Goal: Find specific page/section: Find specific page/section

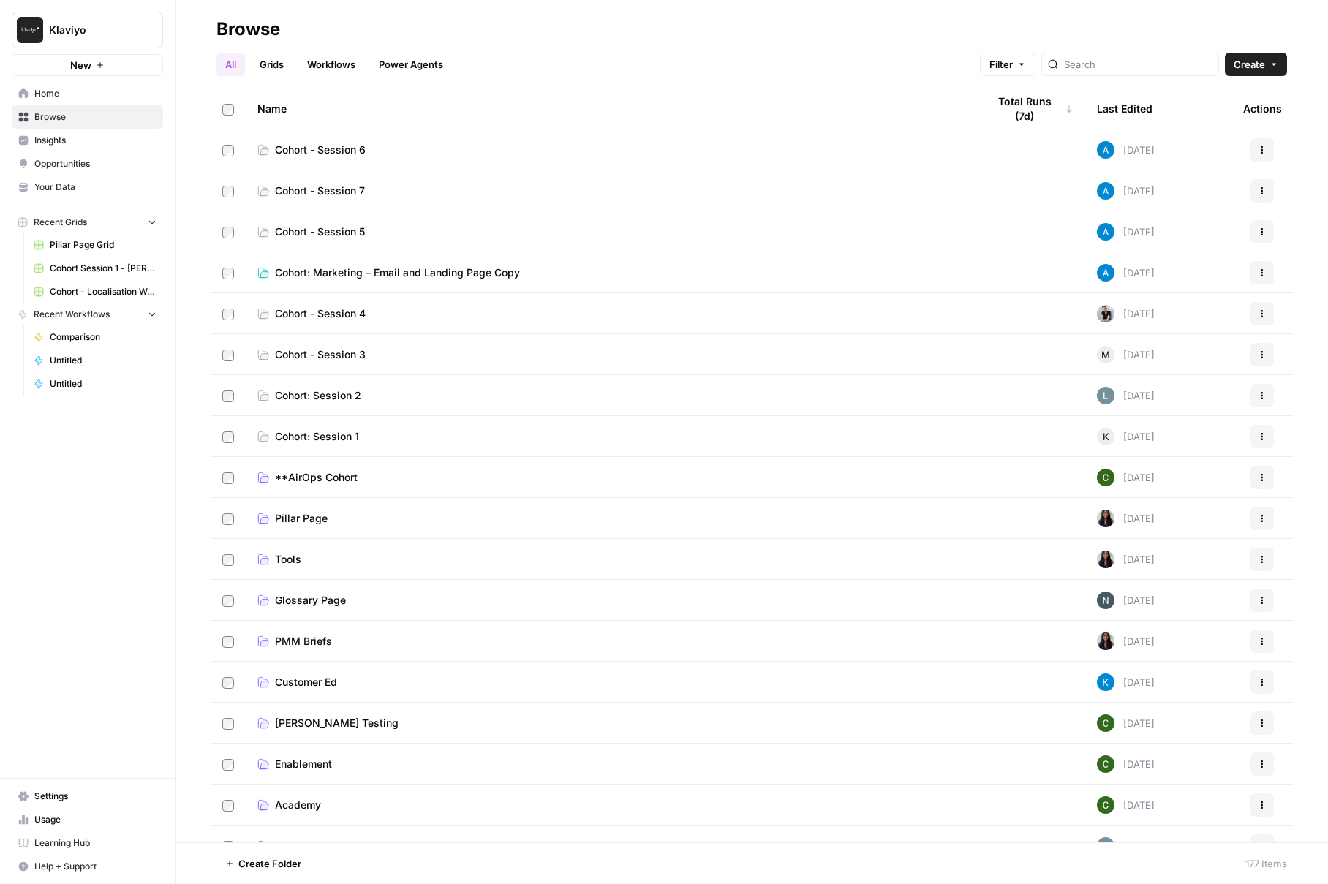
click at [479, 270] on span "Cohort: Marketing – Email and Landing Page Copy" at bounding box center [397, 273] width 245 height 15
